Goal: Transaction & Acquisition: Purchase product/service

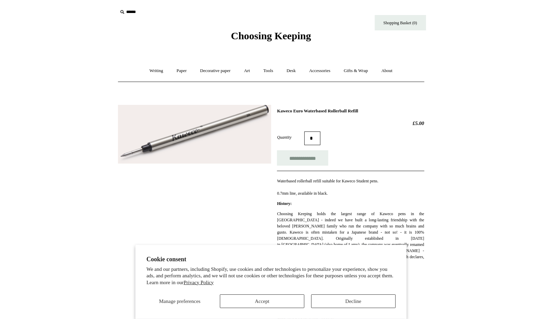
click at [120, 11] on icon at bounding box center [122, 12] width 8 height 8
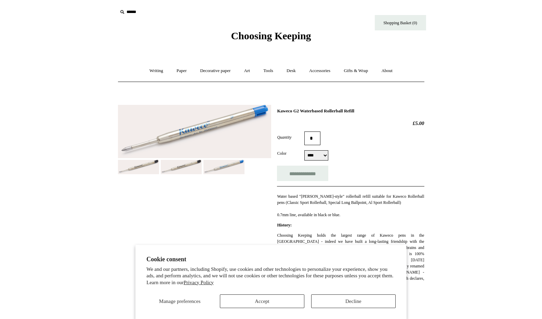
select select "****"
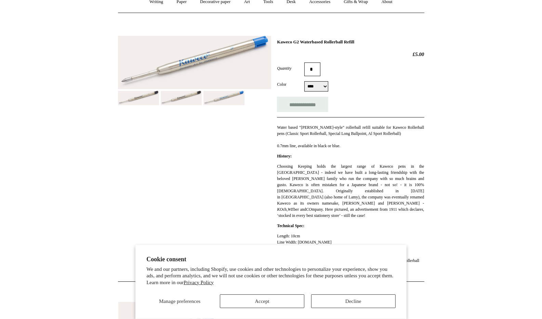
scroll to position [43, 0]
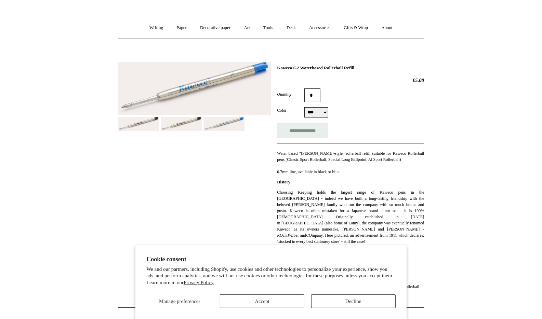
click at [327, 111] on select "***** ****" at bounding box center [316, 112] width 24 height 10
